Goal: Find contact information: Find contact information

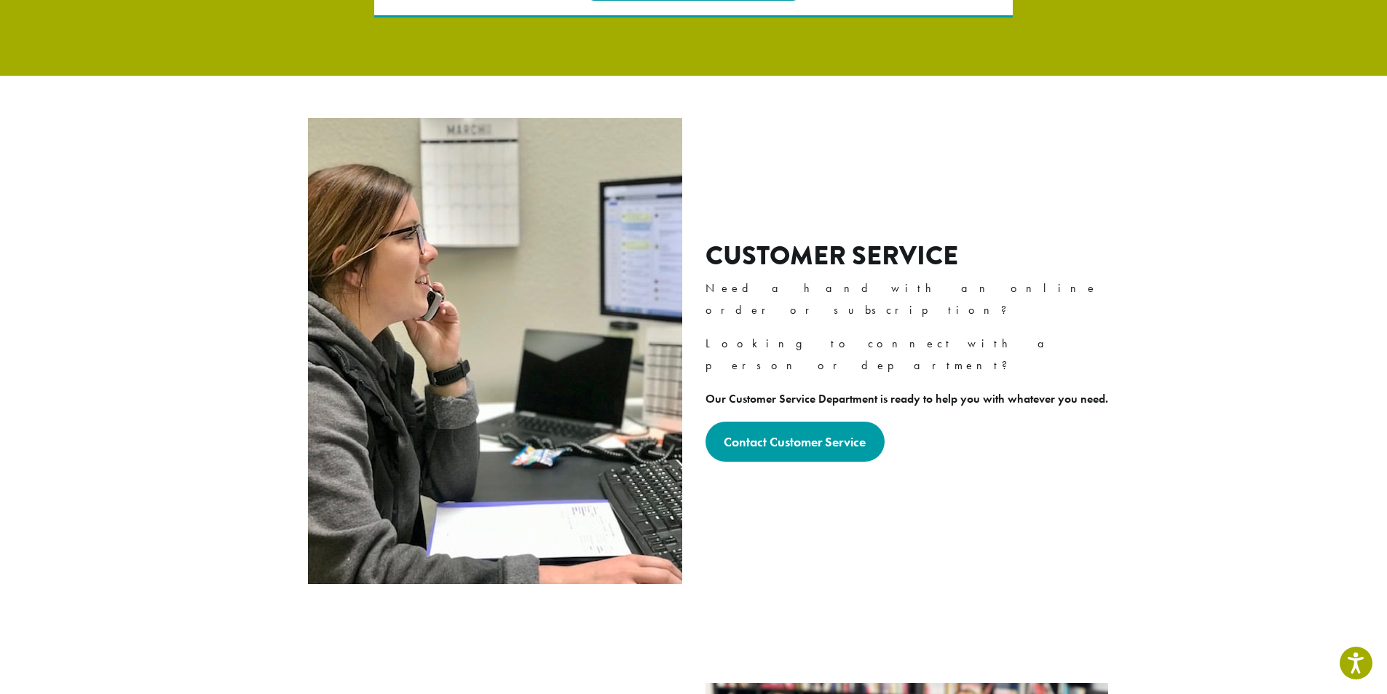
scroll to position [364, 0]
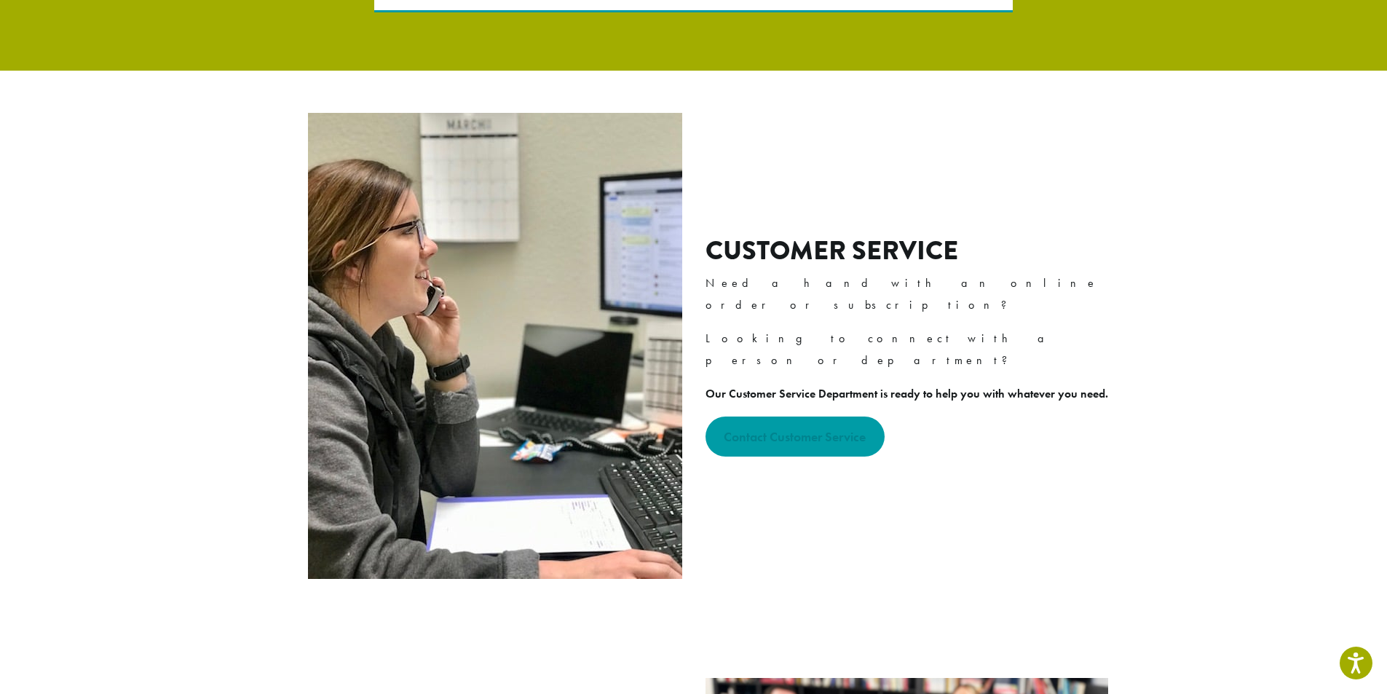
click at [789, 428] on strong "Contact Customer Service" at bounding box center [795, 436] width 142 height 17
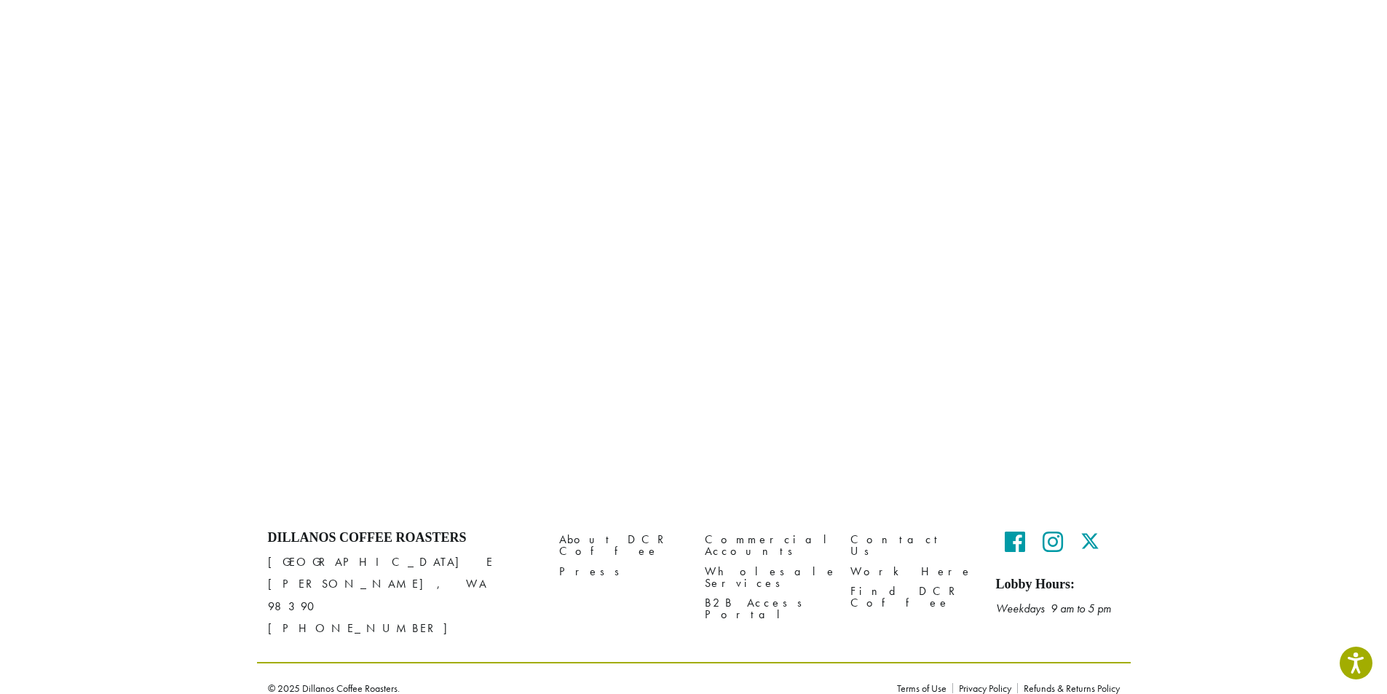
scroll to position [74, 0]
